Goal: Transaction & Acquisition: Book appointment/travel/reservation

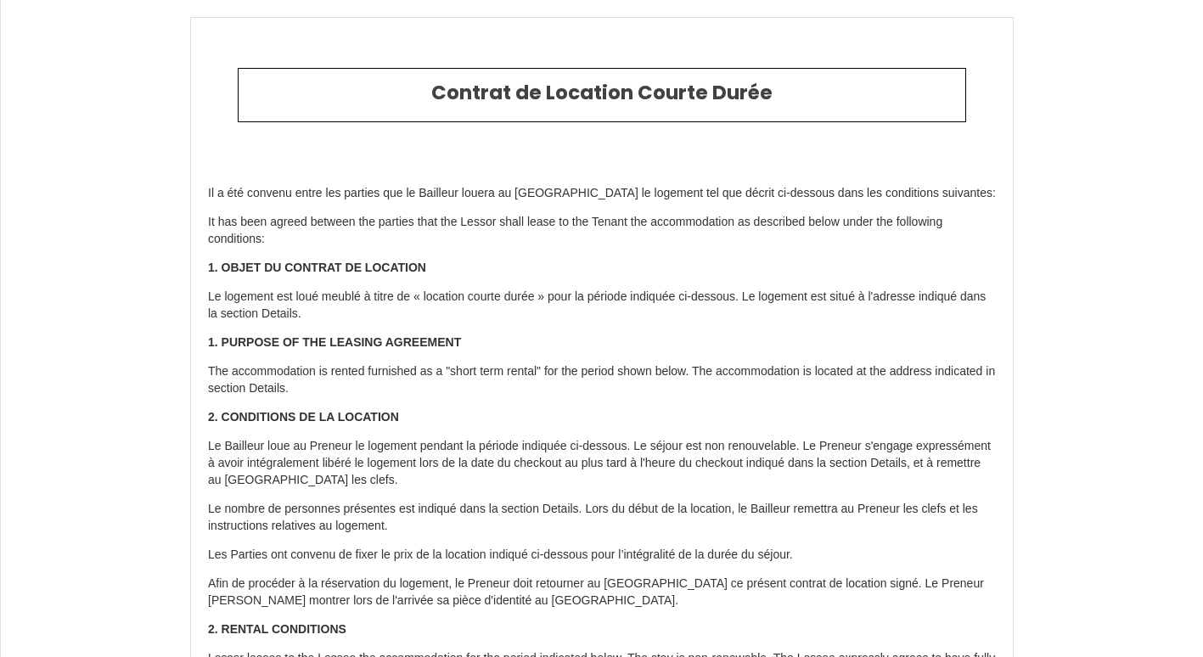
select select "IT"
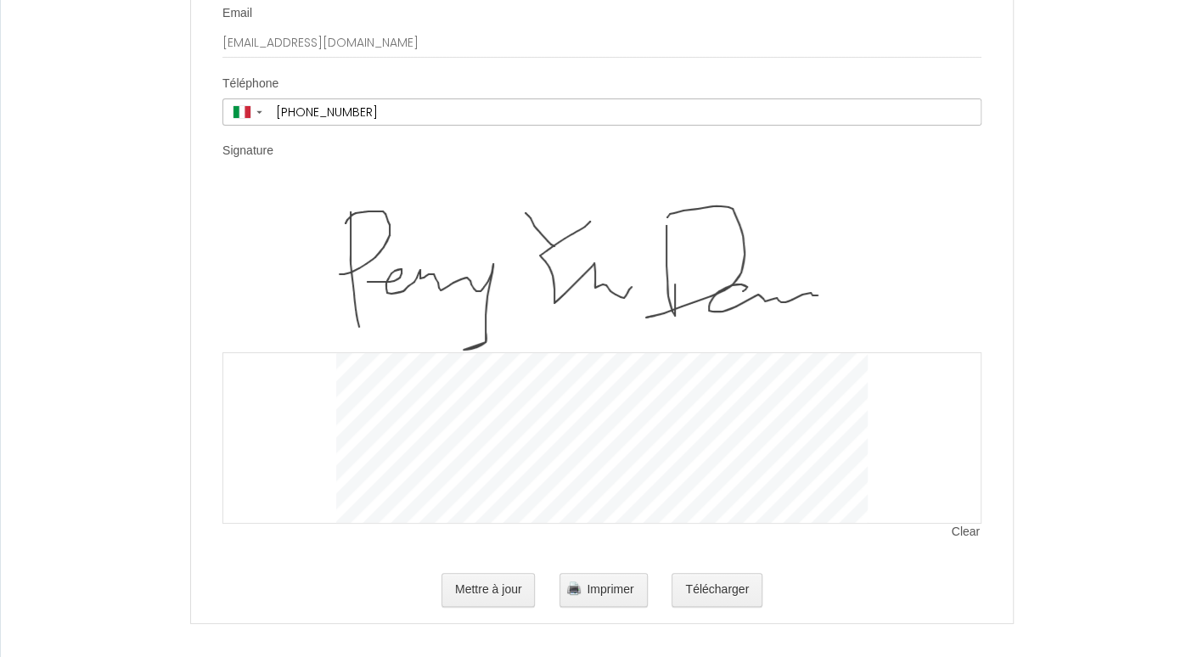
scroll to position [3540, 0]
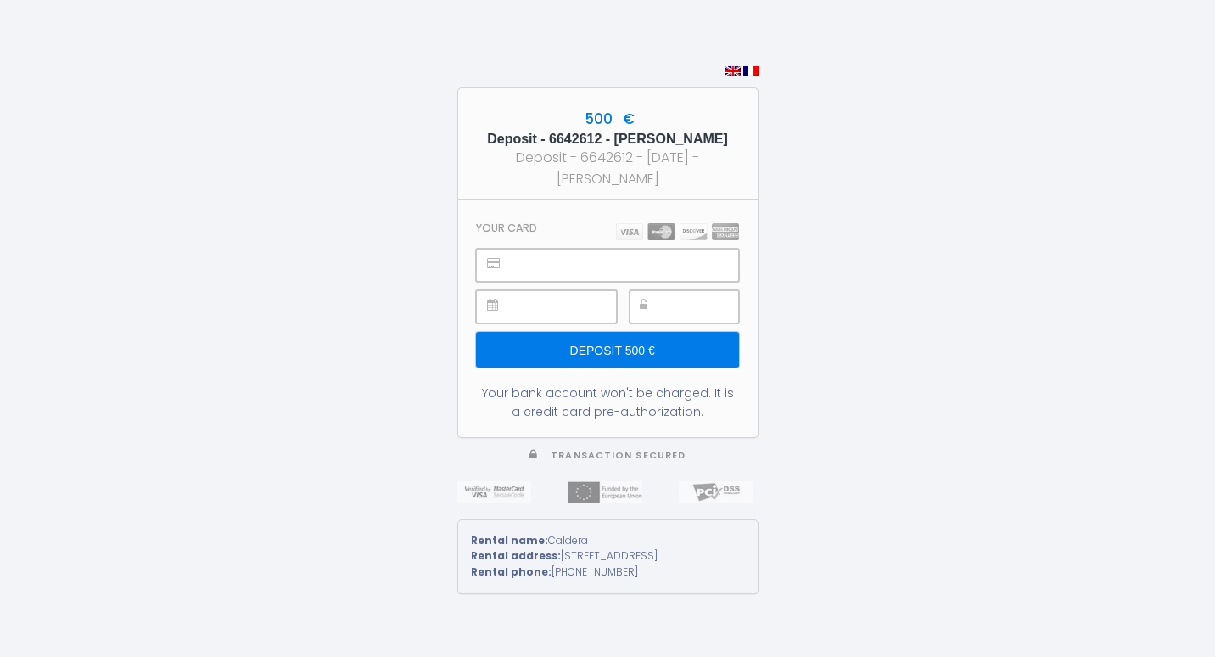
click at [643, 343] on input "Deposit 500 €" at bounding box center [607, 350] width 262 height 36
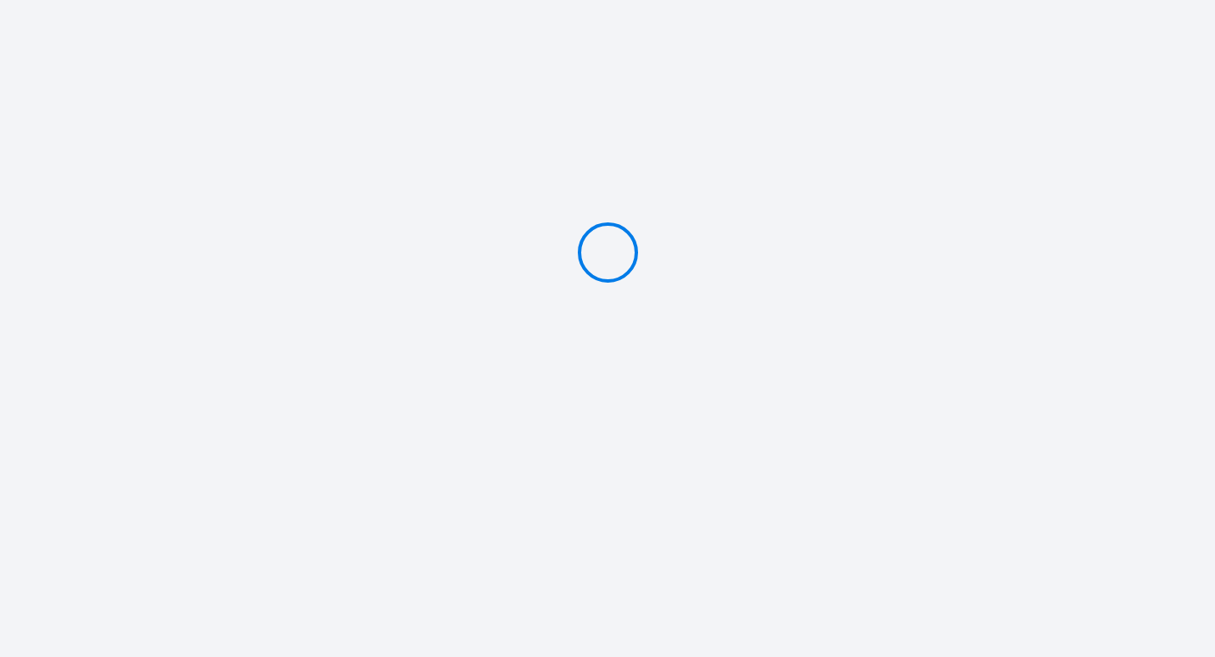
type input "Deposit 500 €"
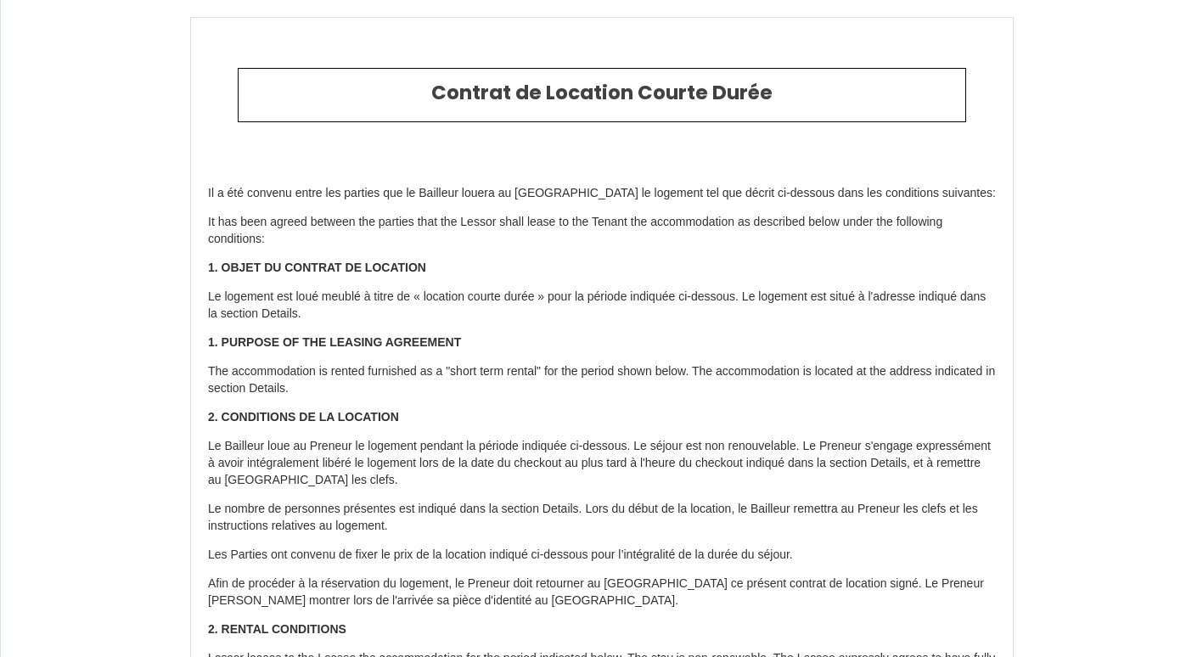
select select "IT"
